Goal: Task Accomplishment & Management: Use online tool/utility

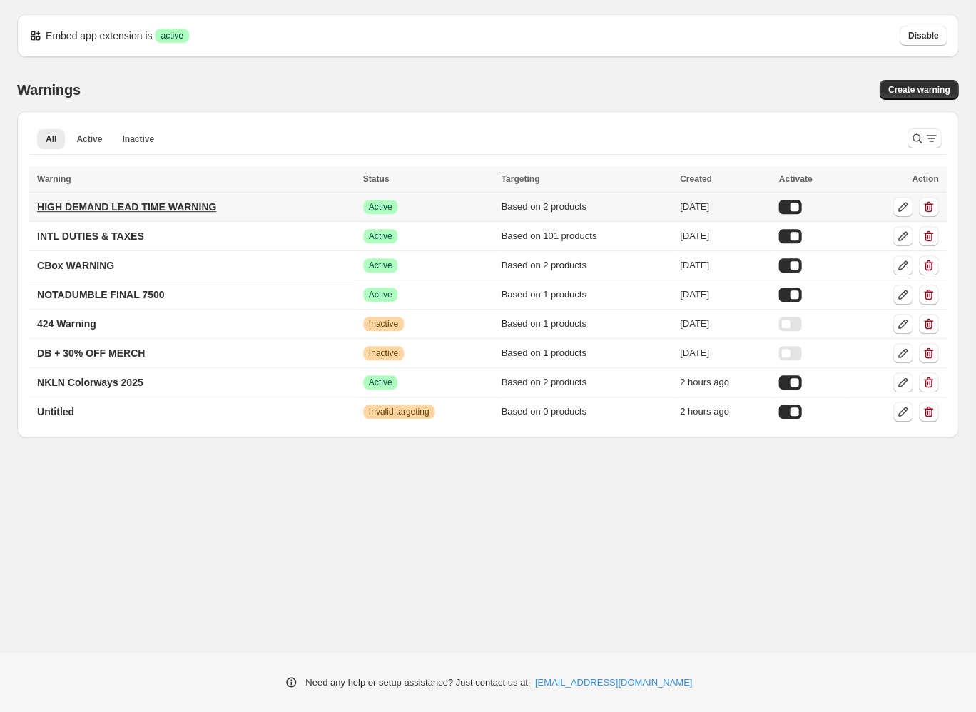
click at [115, 200] on p "HIGH DEMAND LEAD TIME WARNING" at bounding box center [126, 207] width 179 height 14
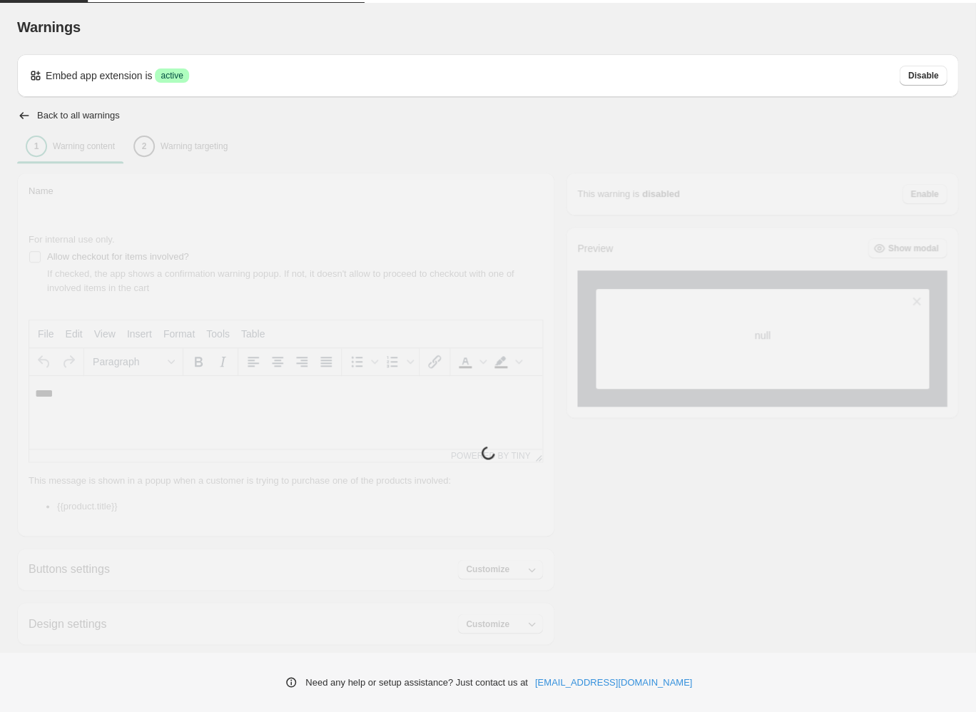
type input "**********"
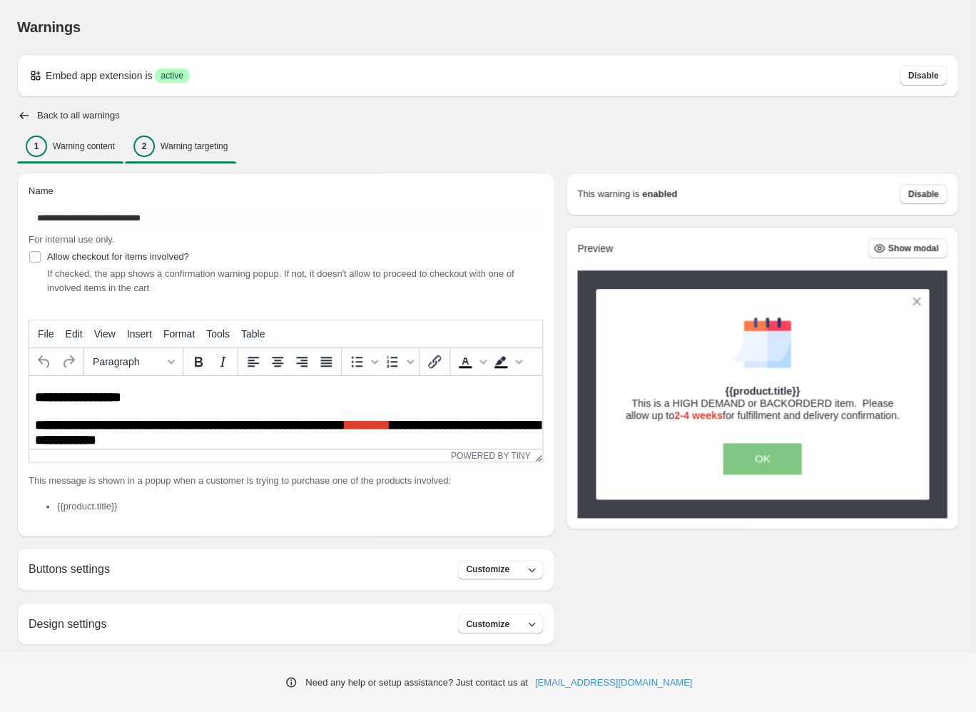
click at [171, 136] on div "2 Warning targeting" at bounding box center [180, 146] width 94 height 21
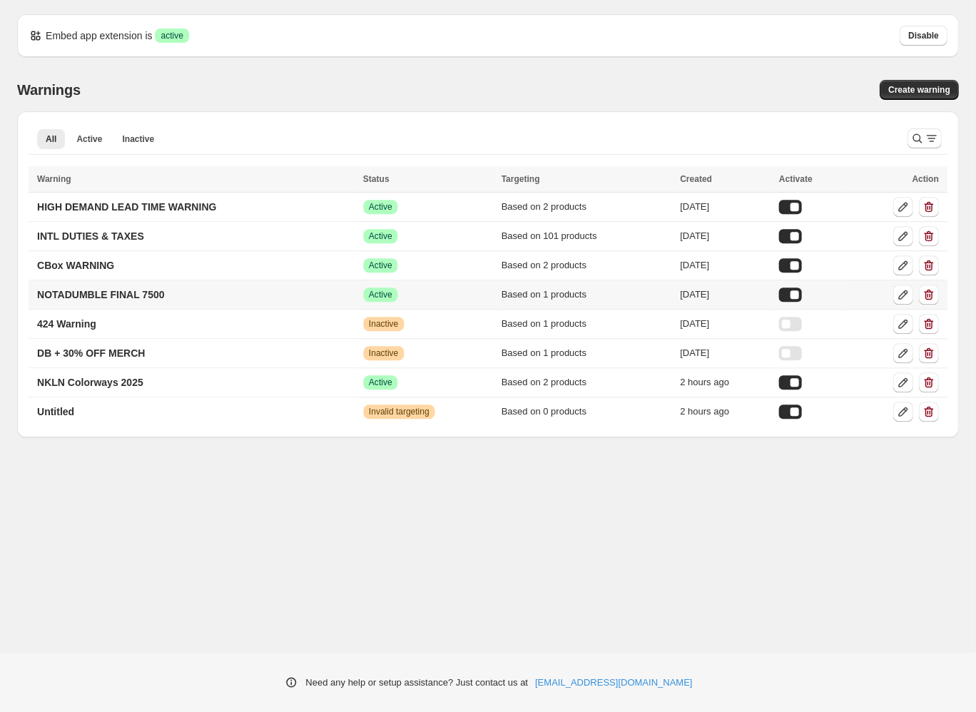
click at [792, 287] on div at bounding box center [789, 294] width 23 height 14
click at [935, 287] on icon "button" at bounding box center [928, 294] width 14 height 14
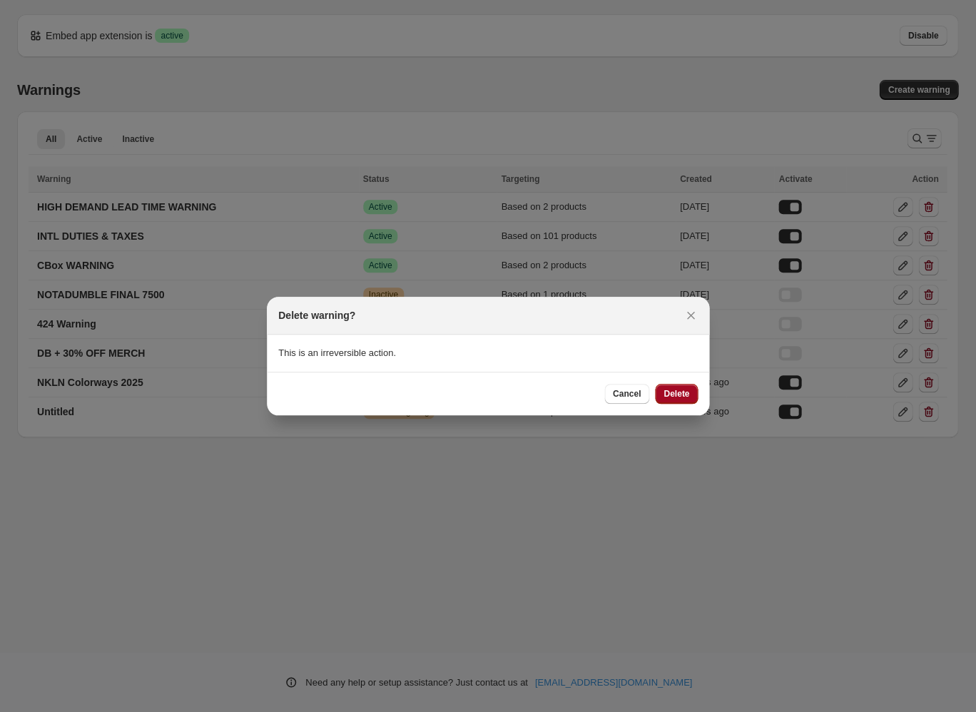
click at [663, 388] on span "Delete" at bounding box center [676, 393] width 26 height 11
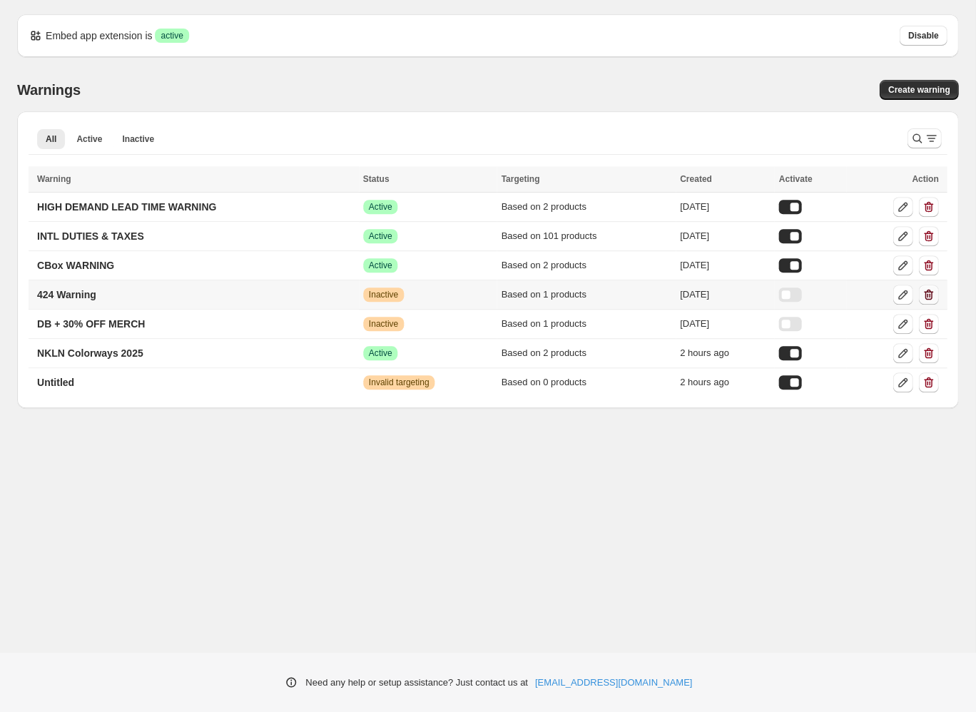
click at [935, 287] on icon "button" at bounding box center [928, 294] width 14 height 14
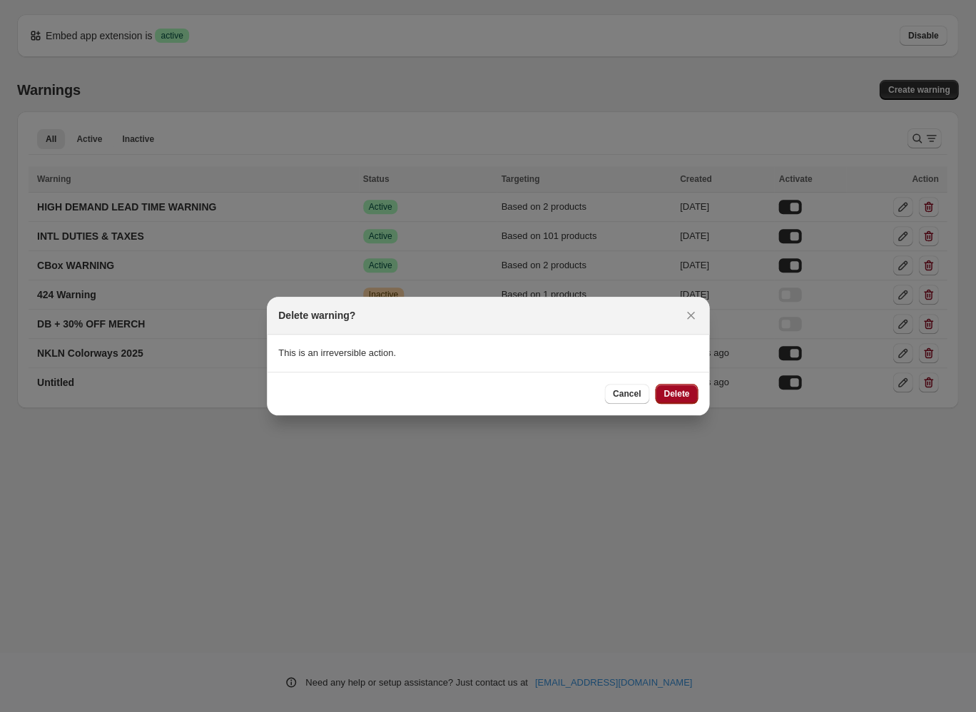
click at [663, 388] on span "Delete" at bounding box center [676, 393] width 26 height 11
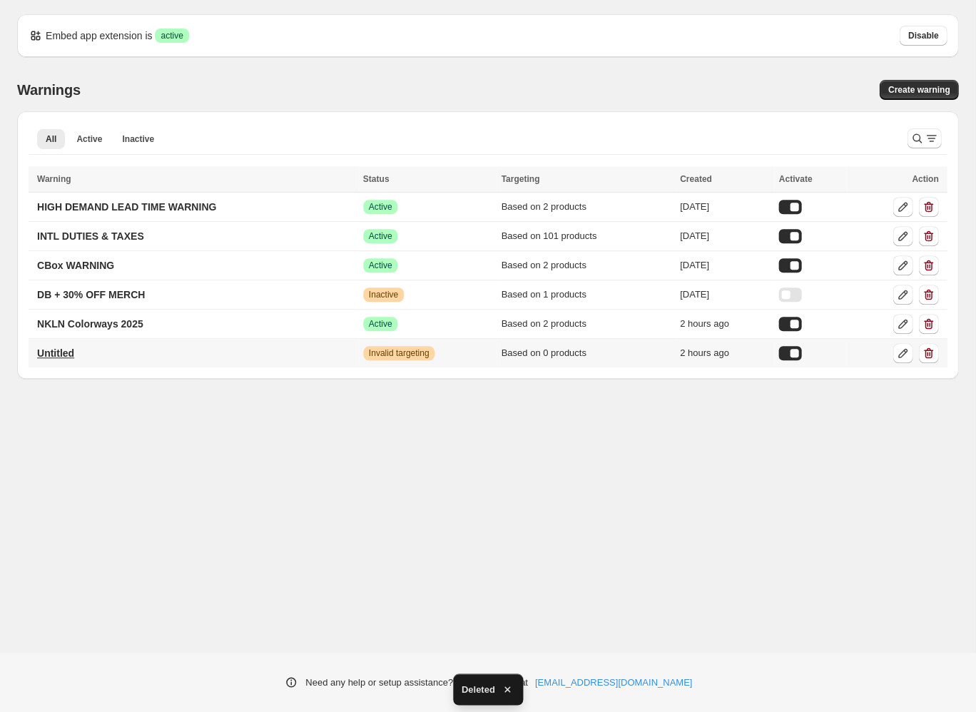
click at [46, 346] on p "Untitled" at bounding box center [55, 353] width 37 height 14
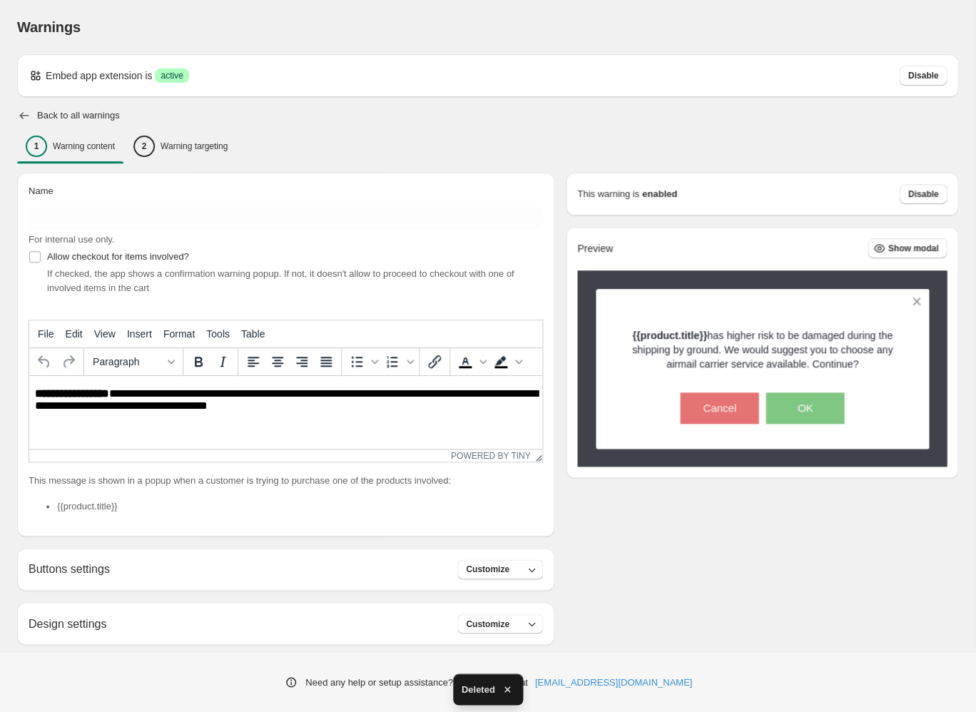
click at [20, 112] on icon "button" at bounding box center [24, 115] width 9 height 7
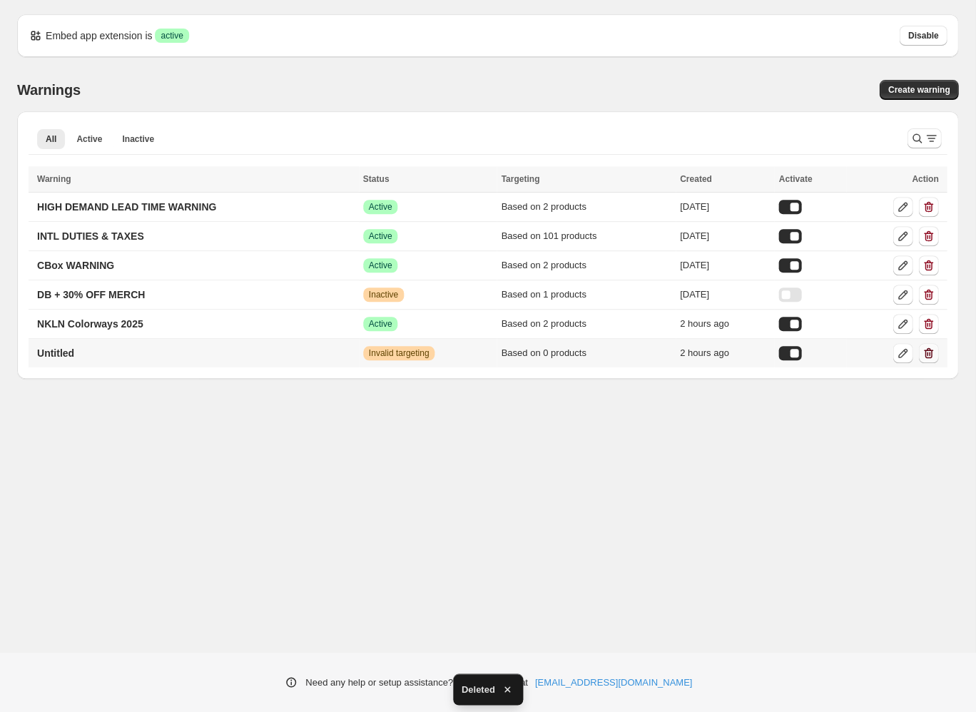
click at [935, 346] on icon "button" at bounding box center [928, 353] width 14 height 14
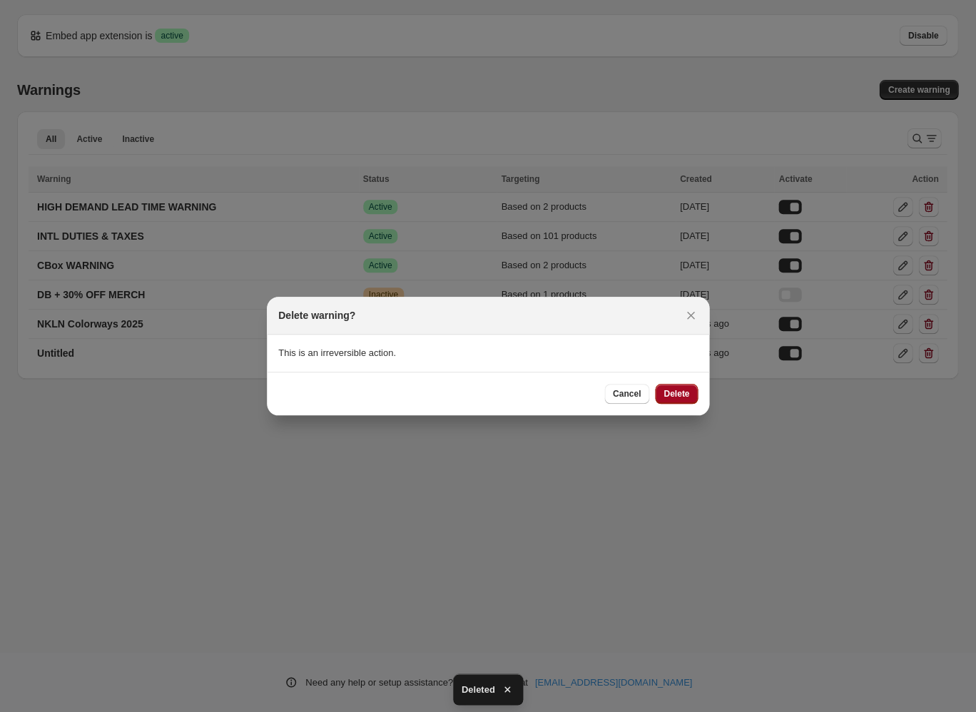
click at [663, 388] on span "Delete" at bounding box center [676, 393] width 26 height 11
